Goal: Find specific page/section: Find specific page/section

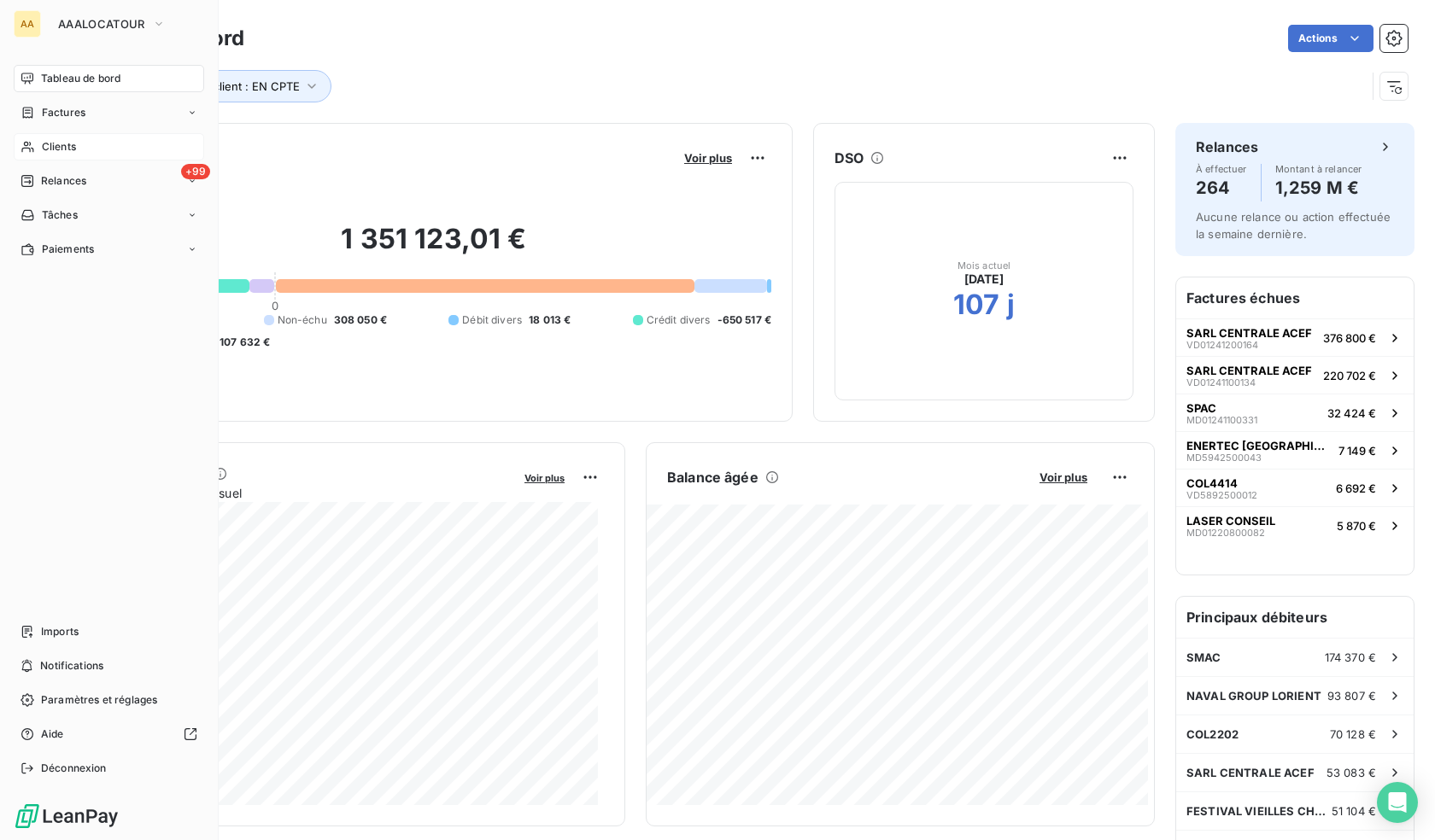
click at [47, 142] on span "Clients" at bounding box center [59, 147] width 34 height 16
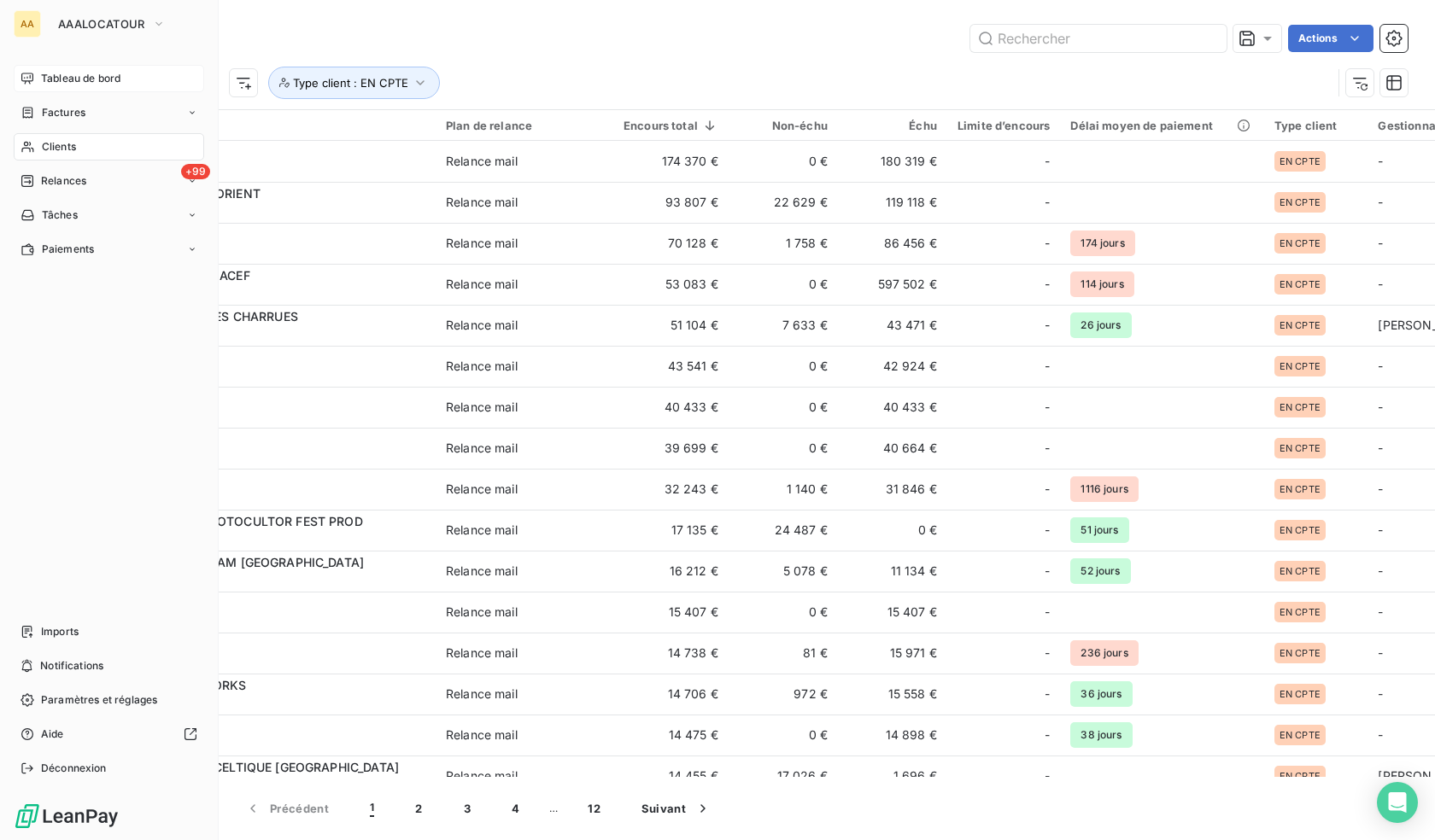
click at [74, 83] on span "Tableau de bord" at bounding box center [80, 78] width 79 height 16
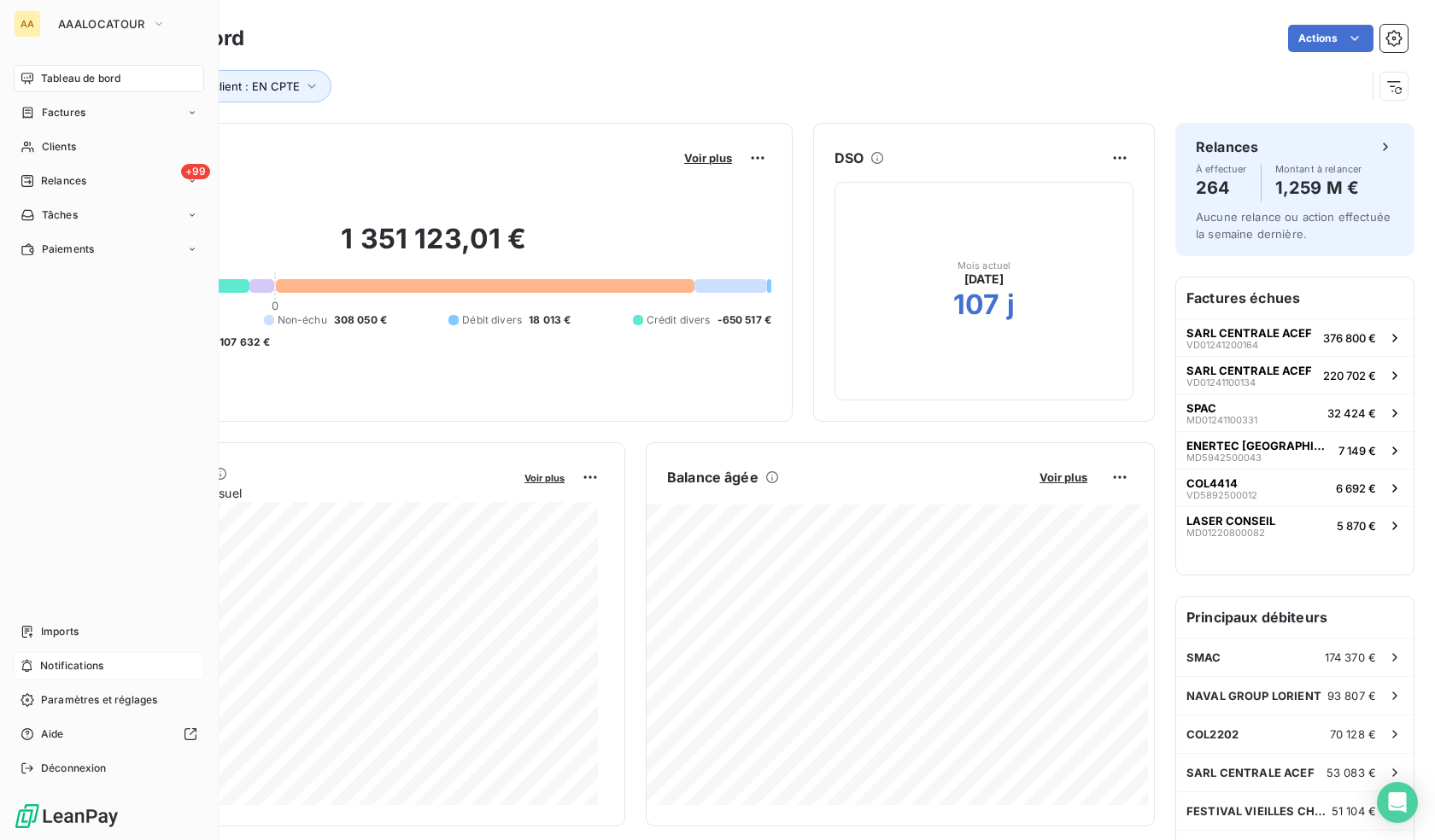
click at [68, 661] on span "Notifications" at bounding box center [72, 666] width 63 height 16
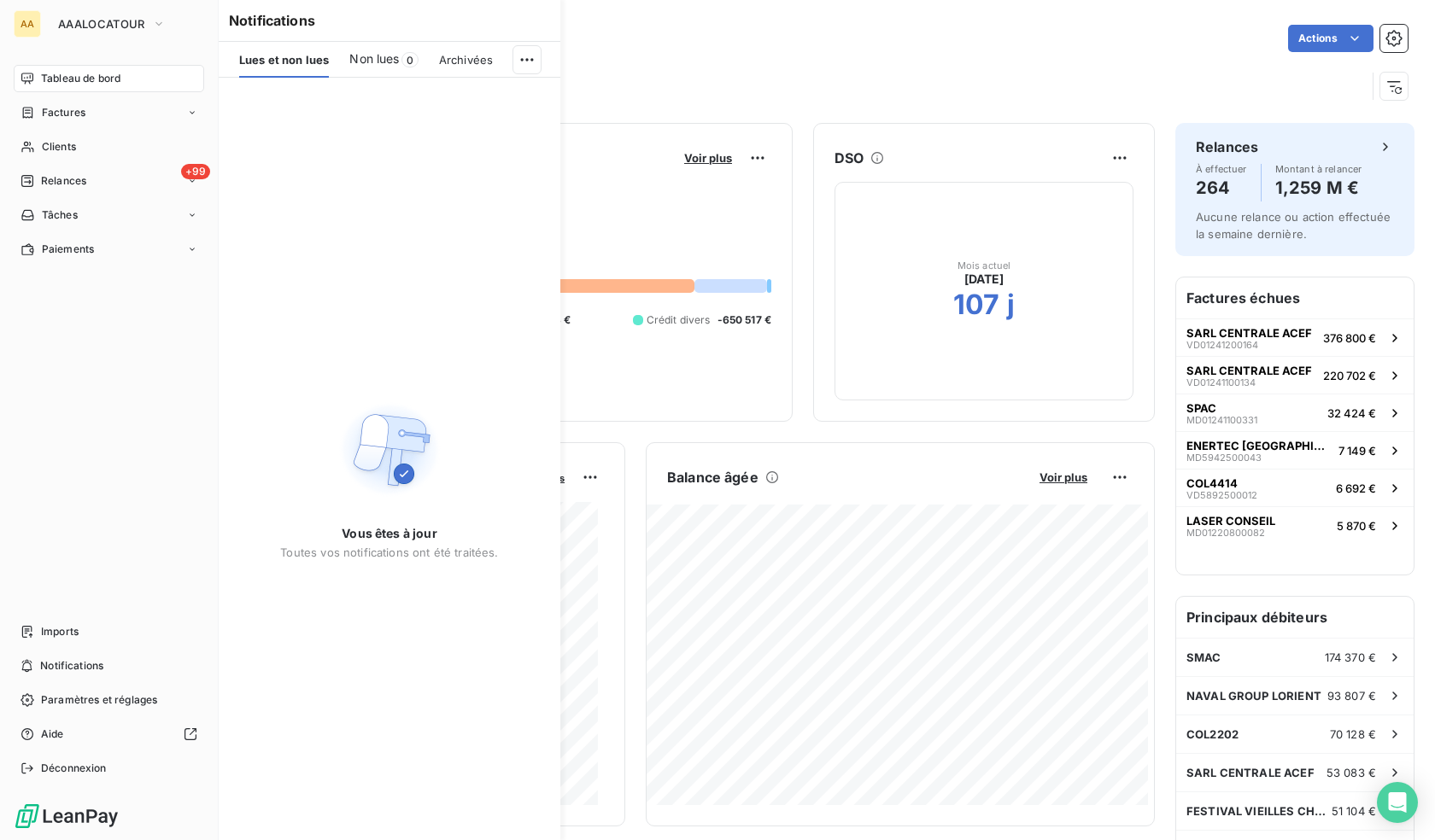
click at [125, 492] on div "Tableau de bord Factures Clients +99 Relances Tâches Paiements Imports Notifica…" at bounding box center [109, 424] width 191 height 717
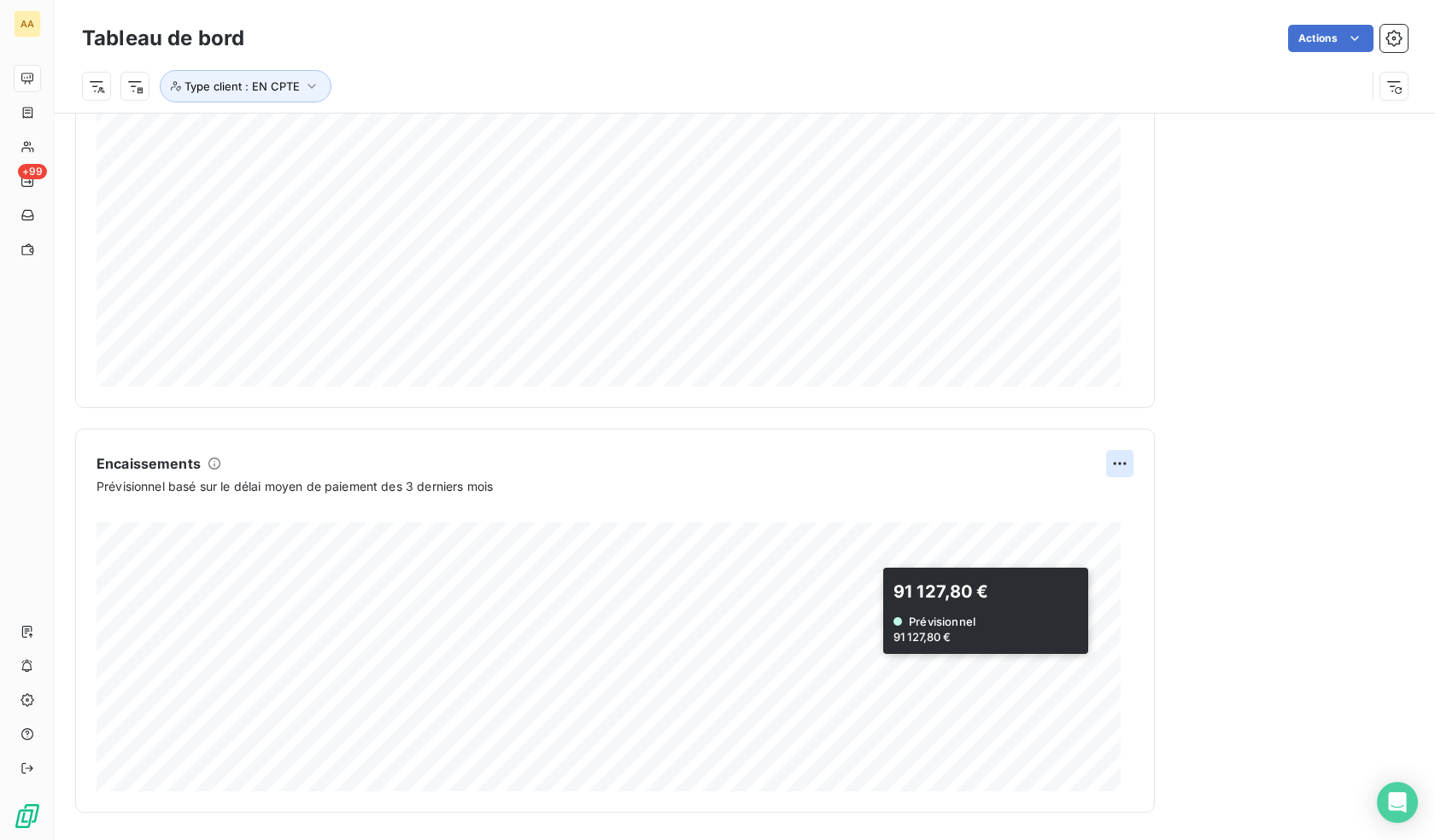
scroll to position [397, 0]
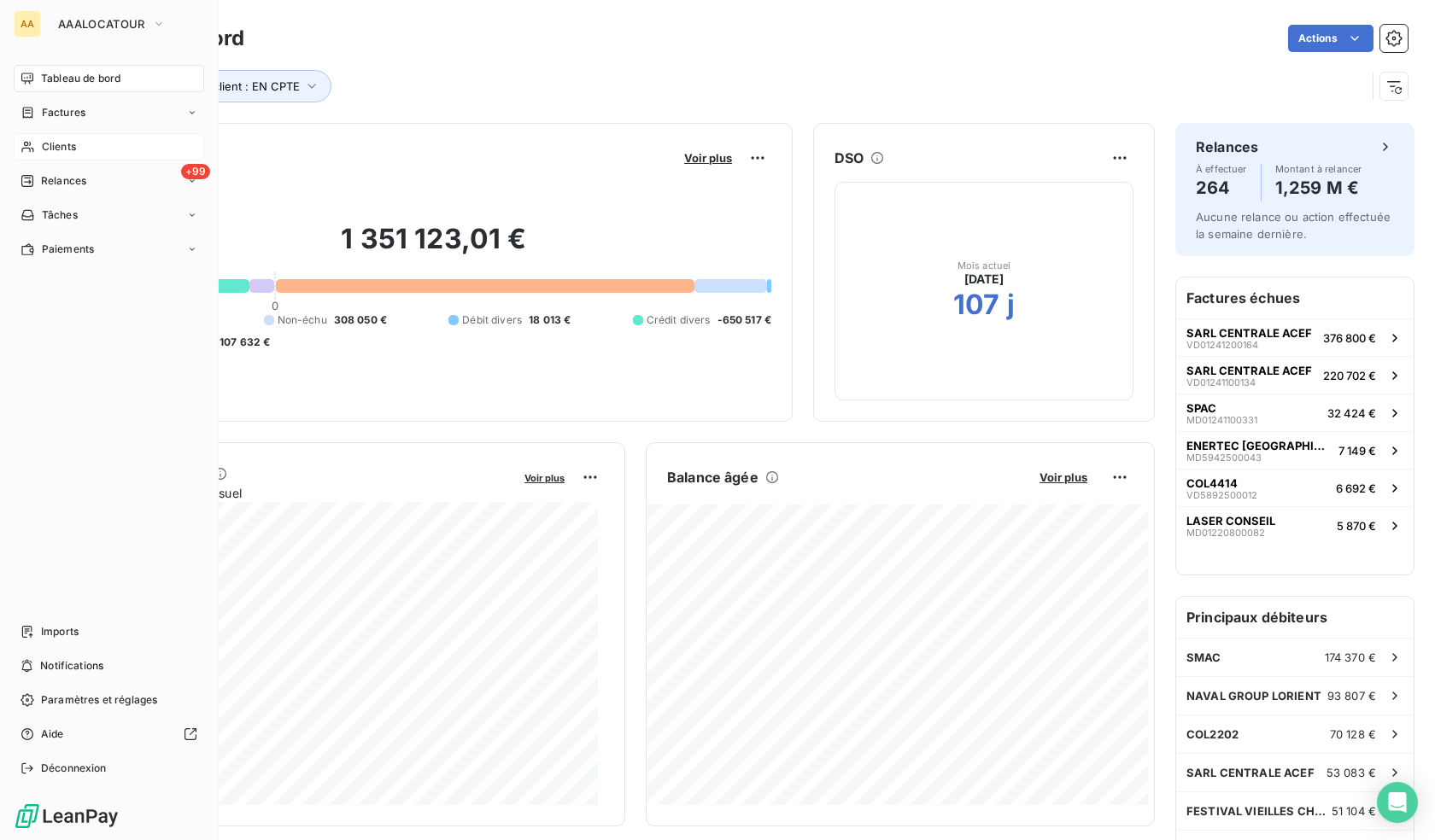
click at [46, 137] on div "Clients" at bounding box center [109, 146] width 191 height 27
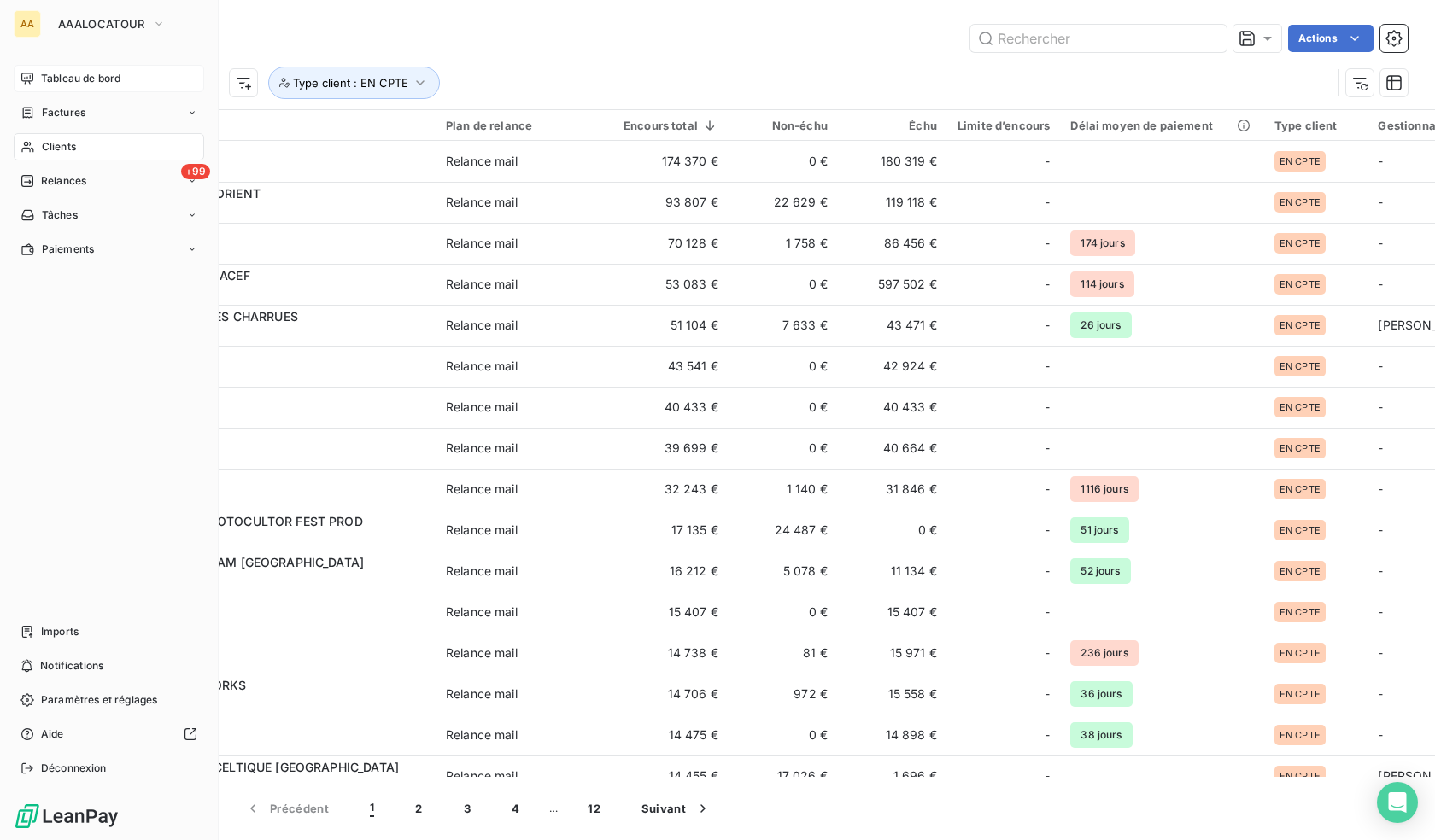
click at [118, 72] on span "Tableau de bord" at bounding box center [80, 78] width 79 height 16
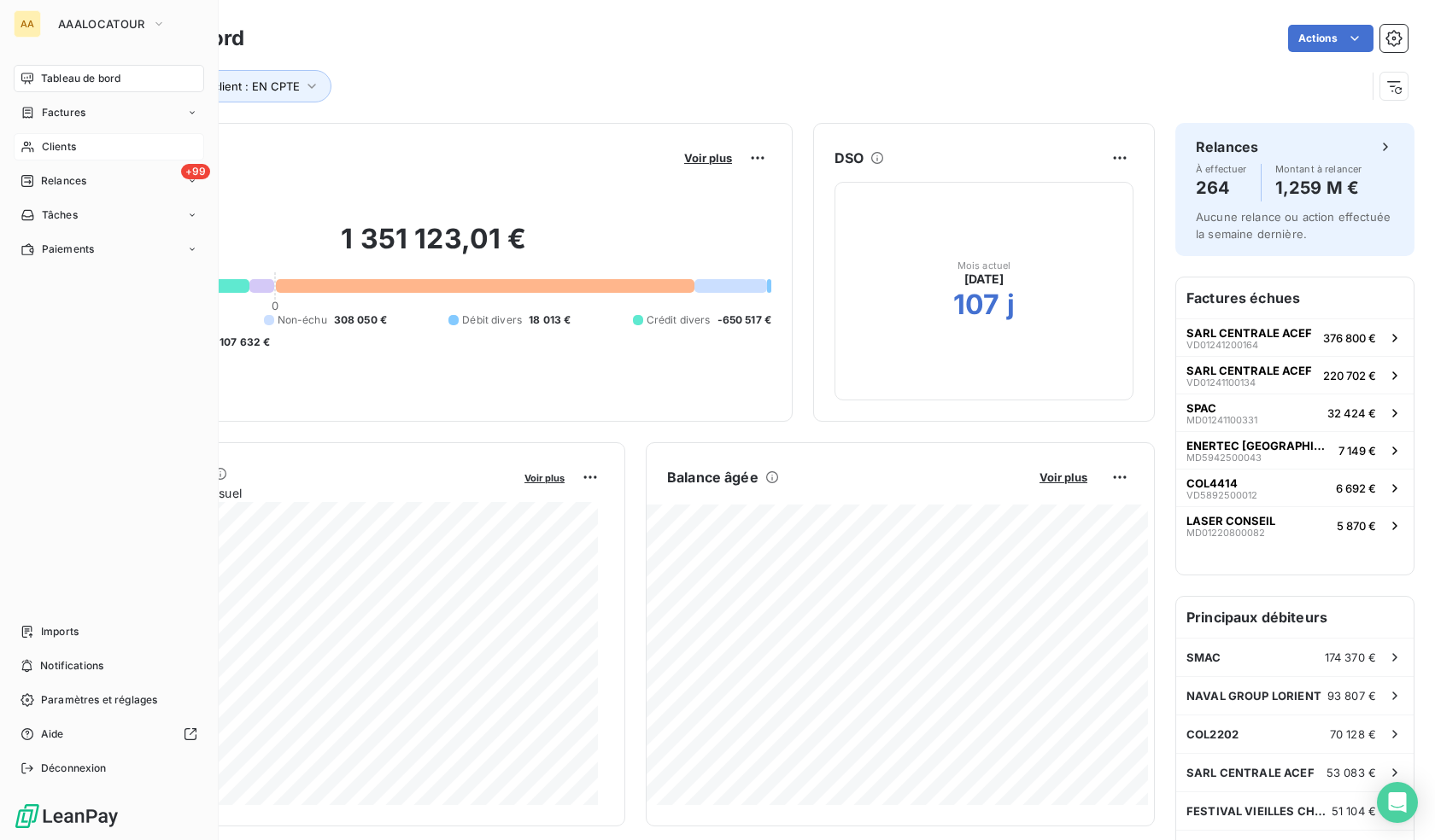
drag, startPoint x: 47, startPoint y: 127, endPoint x: 60, endPoint y: 158, distance: 33.6
click at [42, 152] on span "Clients" at bounding box center [59, 147] width 34 height 16
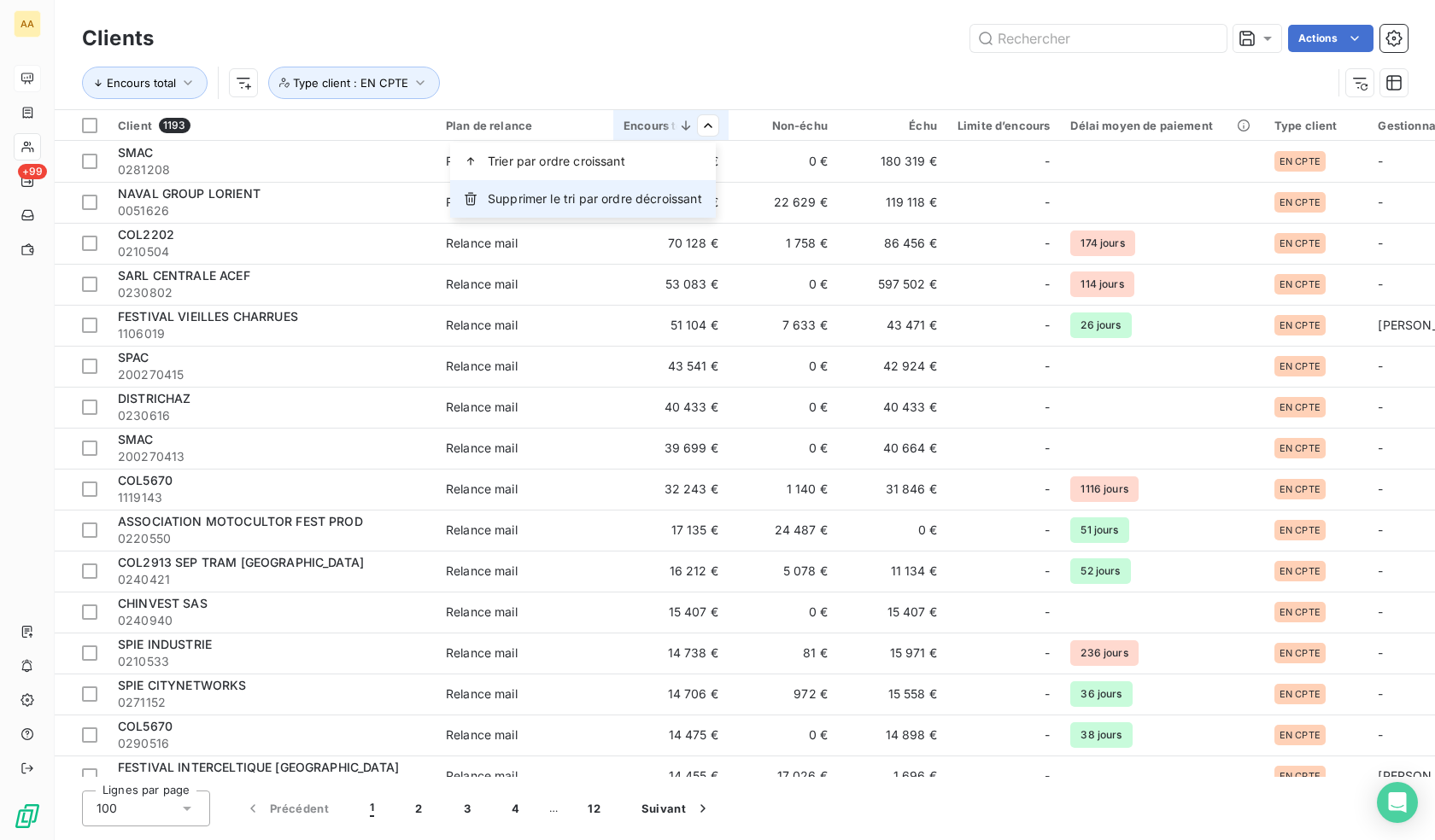
click at [658, 204] on span "Supprimer le tri par ordre décroissant" at bounding box center [595, 199] width 215 height 17
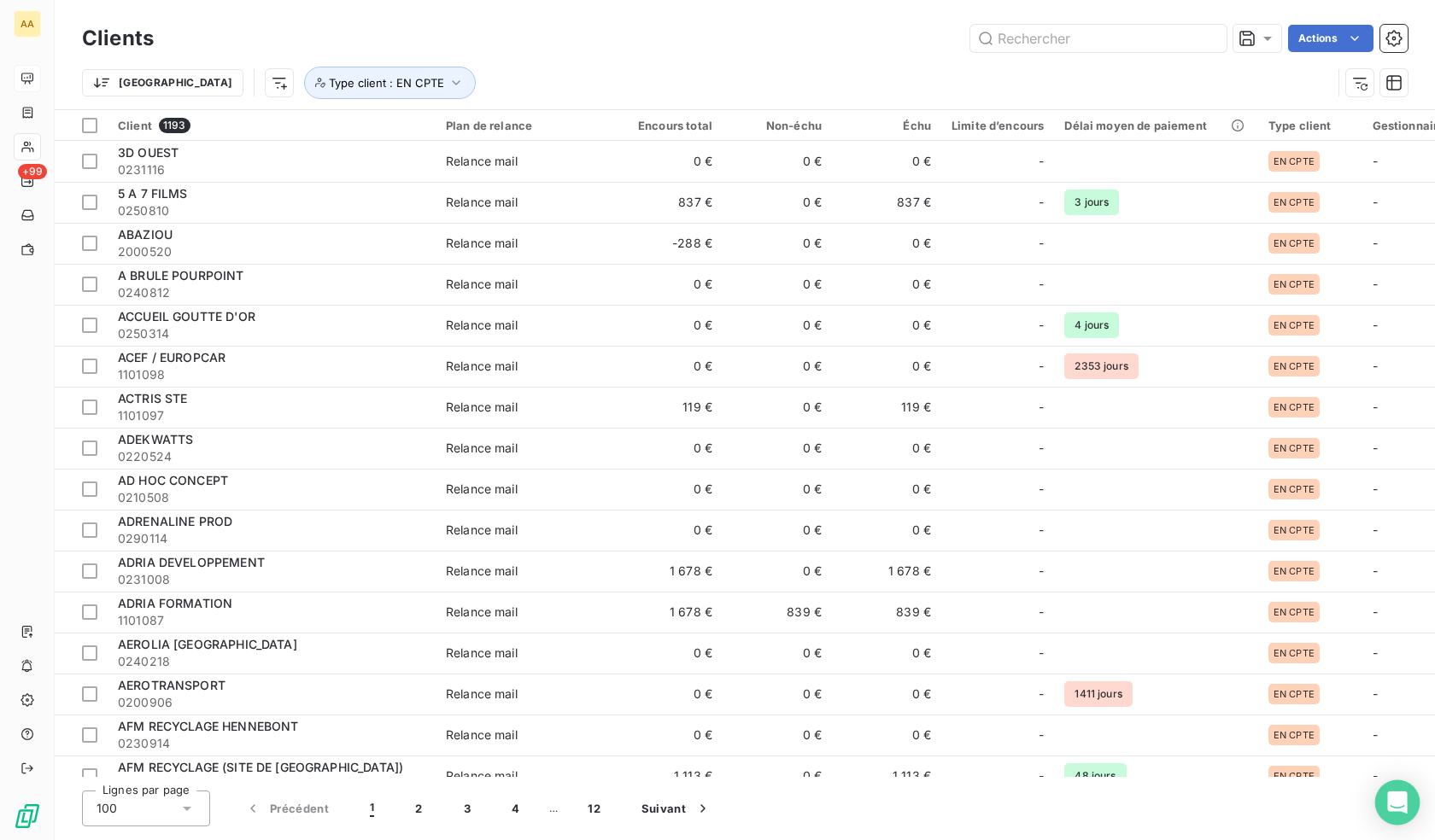
click at [1387, 809] on div "Open Intercom Messenger" at bounding box center [1398, 803] width 46 height 46
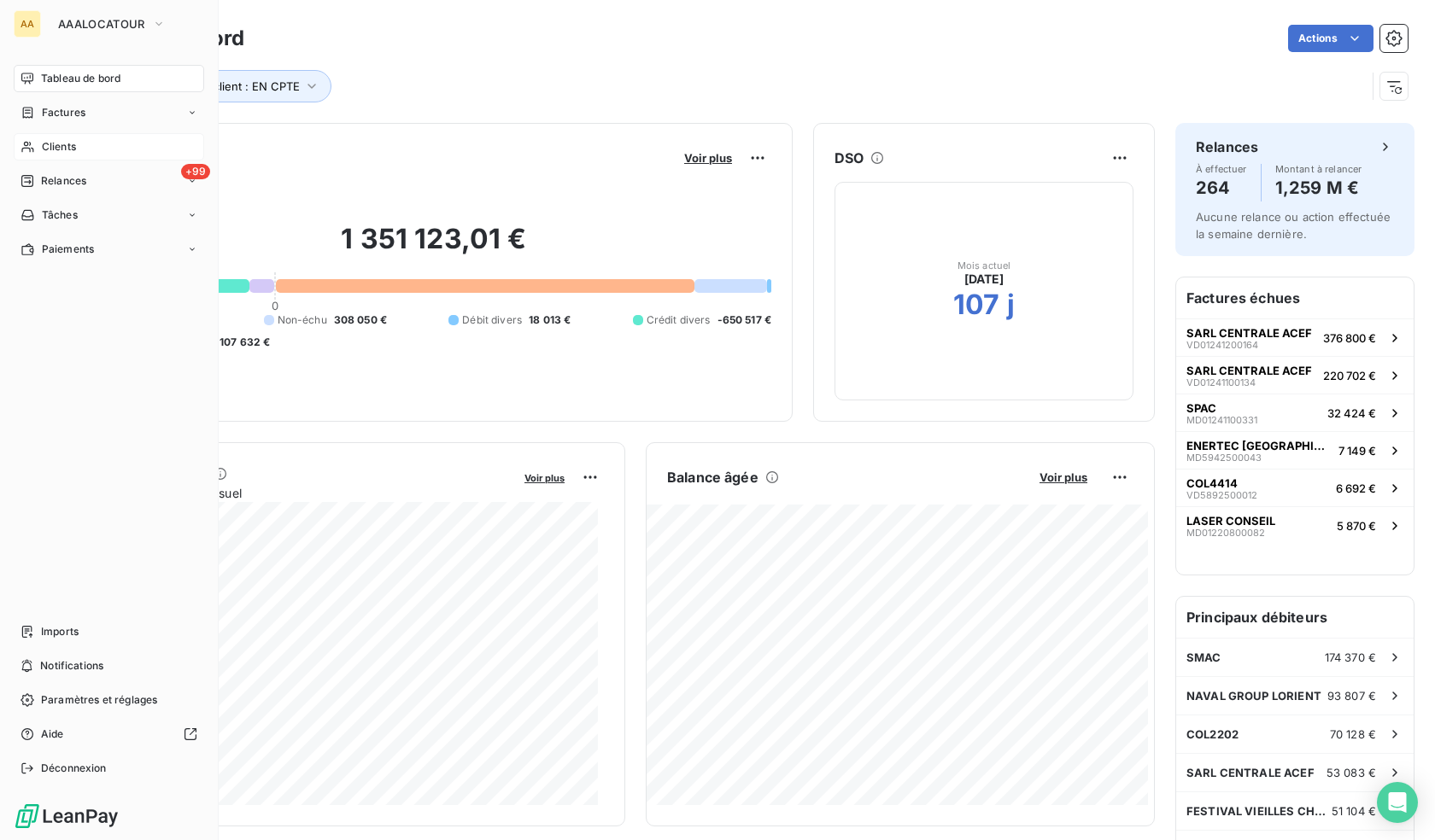
click at [47, 150] on span "Clients" at bounding box center [59, 147] width 34 height 16
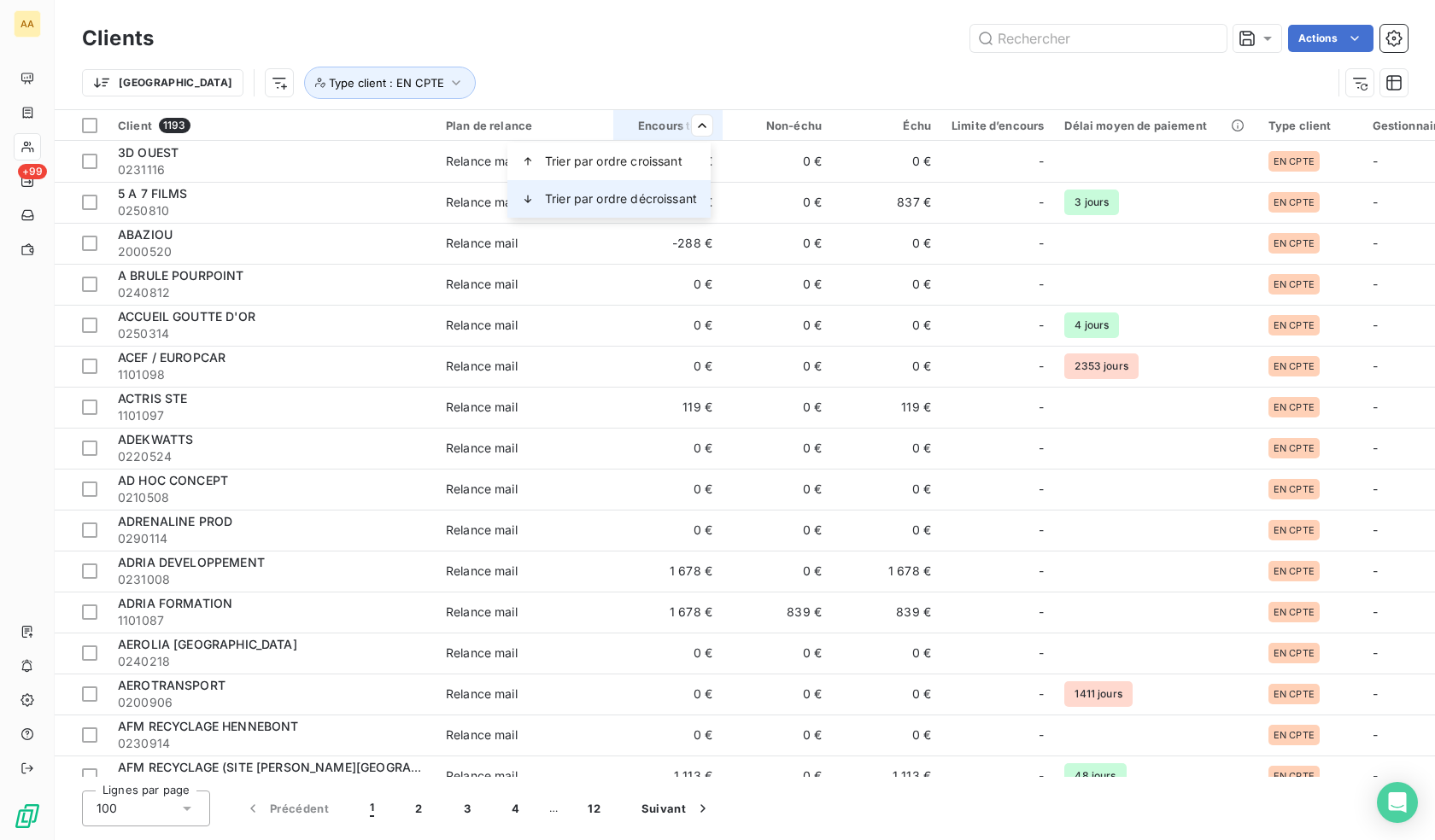
click at [652, 190] on span "Trier par ordre décroissant" at bounding box center [621, 199] width 152 height 17
